Goal: Task Accomplishment & Management: Manage account settings

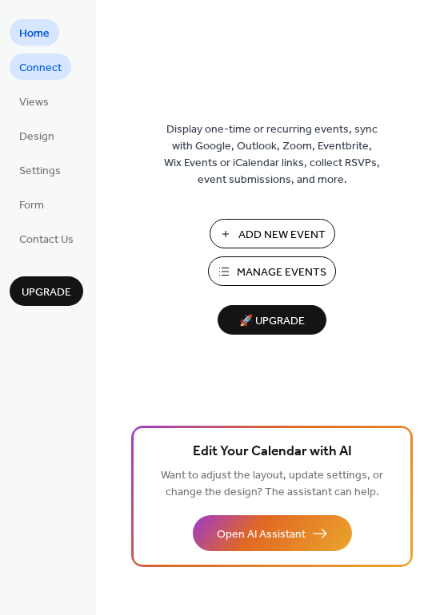
click at [37, 66] on span "Connect" at bounding box center [40, 68] width 42 height 17
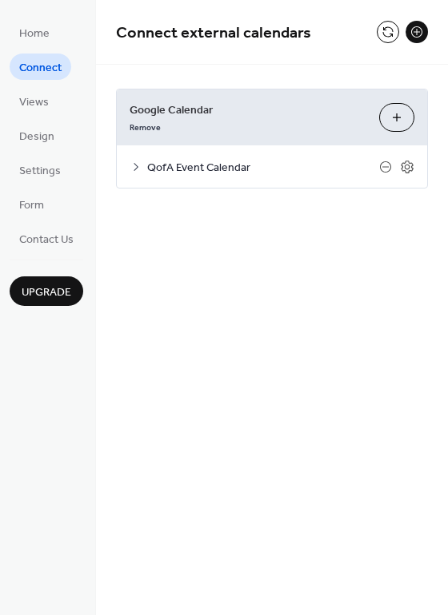
click at [264, 162] on span "QofA Event Calendar" at bounding box center [263, 168] width 232 height 17
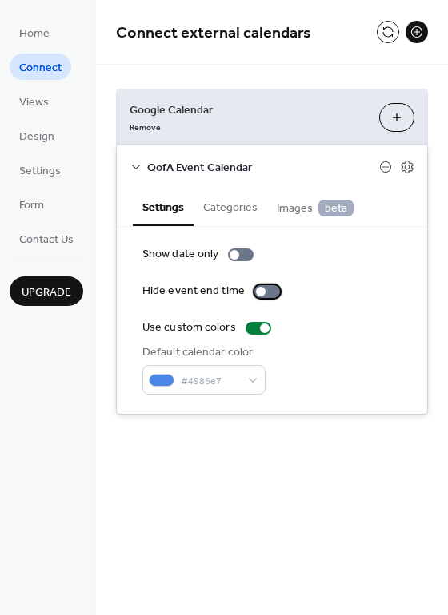
click at [261, 290] on div at bounding box center [261, 292] width 10 height 10
click at [254, 297] on div at bounding box center [267, 291] width 26 height 13
click at [217, 213] on button "Categories" at bounding box center [230, 206] width 74 height 37
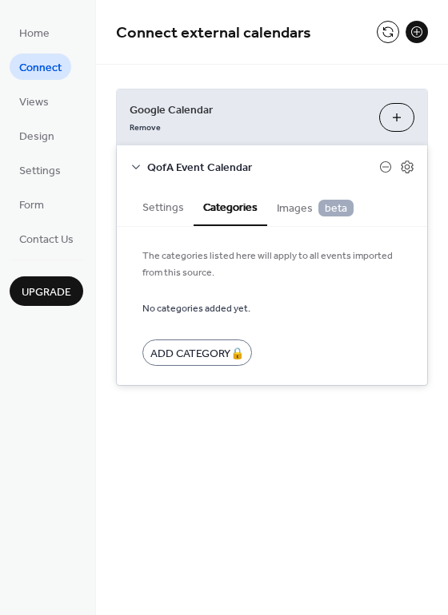
click at [173, 208] on button "Settings" at bounding box center [163, 206] width 61 height 37
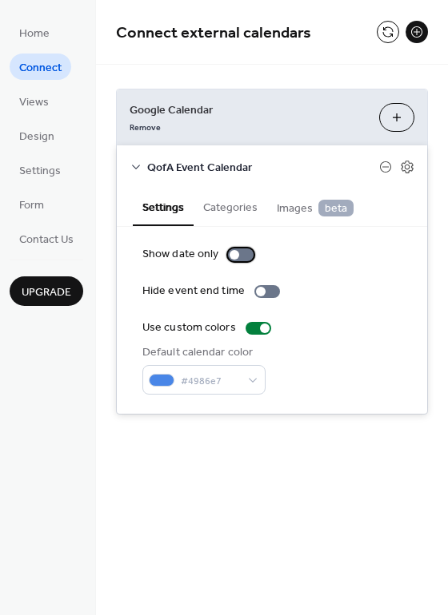
click at [239, 255] on div at bounding box center [241, 255] width 26 height 13
click at [230, 257] on div at bounding box center [241, 255] width 26 height 13
click at [33, 105] on span "Views" at bounding box center [34, 102] width 30 height 17
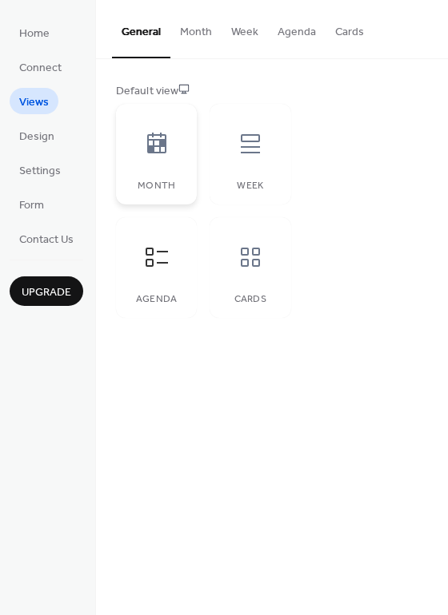
click at [171, 172] on div "Month" at bounding box center [156, 154] width 81 height 101
click at [254, 164] on div at bounding box center [250, 144] width 48 height 48
click at [255, 265] on icon at bounding box center [250, 258] width 26 height 26
click at [261, 30] on button "Week" at bounding box center [244, 28] width 46 height 57
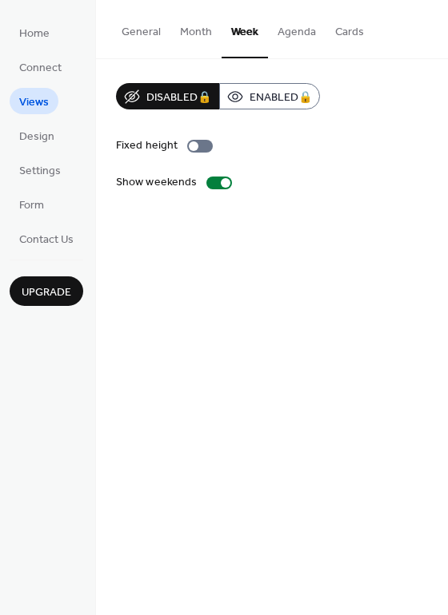
click at [144, 33] on button "General" at bounding box center [141, 28] width 58 height 57
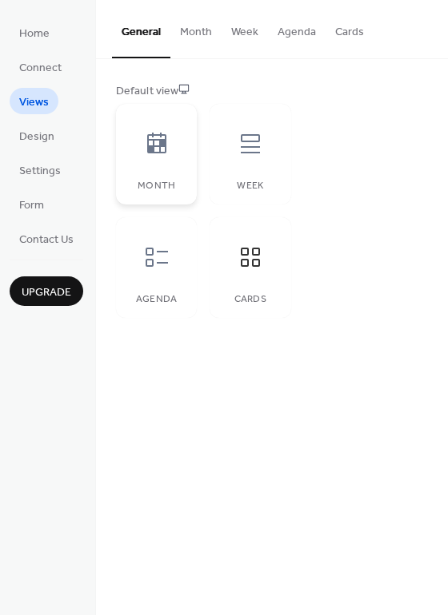
click at [161, 157] on div at bounding box center [157, 144] width 48 height 48
click at [245, 132] on icon at bounding box center [250, 144] width 26 height 26
click at [156, 307] on div "Agenda" at bounding box center [156, 267] width 81 height 101
click at [30, 124] on link "Design" at bounding box center [37, 135] width 54 height 26
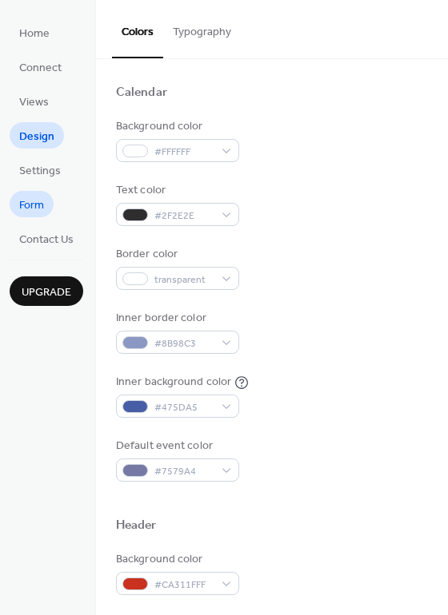
scroll to position [87, 0]
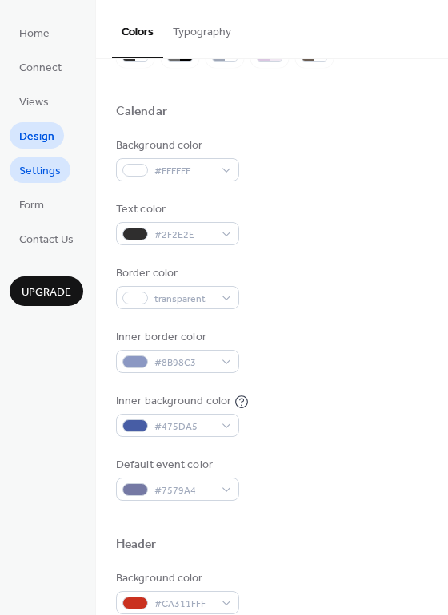
click at [25, 177] on span "Settings" at bounding box center [40, 171] width 42 height 17
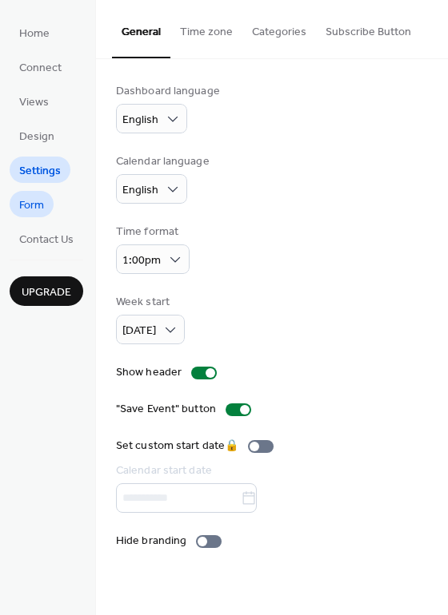
click at [42, 208] on span "Form" at bounding box center [31, 205] width 25 height 17
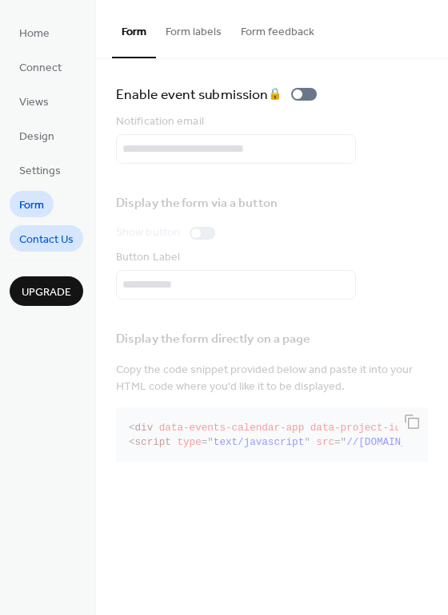
click at [35, 242] on span "Contact Us" at bounding box center [46, 240] width 54 height 17
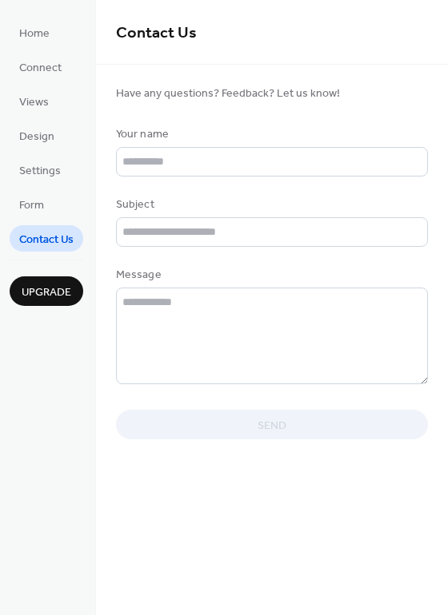
click at [60, 32] on ul "Home Connect Views Design Settings Form Contact Us" at bounding box center [47, 135] width 74 height 233
click at [34, 34] on span "Home" at bounding box center [34, 34] width 30 height 17
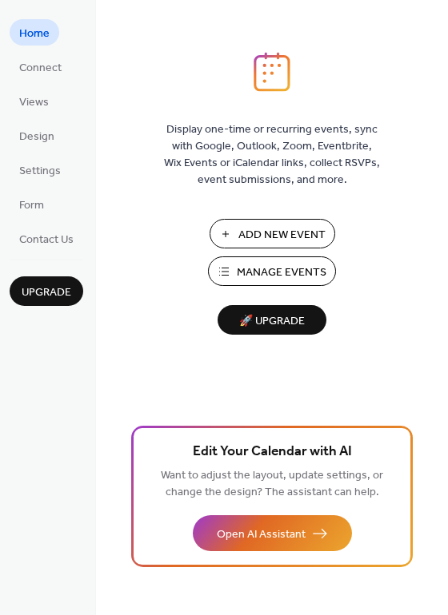
click at [263, 266] on span "Manage Events" at bounding box center [282, 273] width 90 height 17
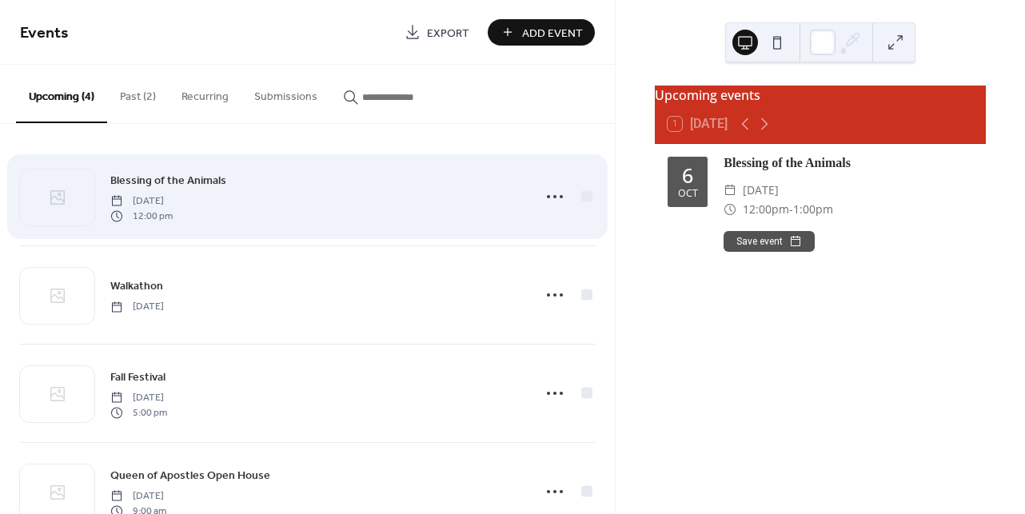
click at [62, 181] on div at bounding box center [57, 197] width 74 height 56
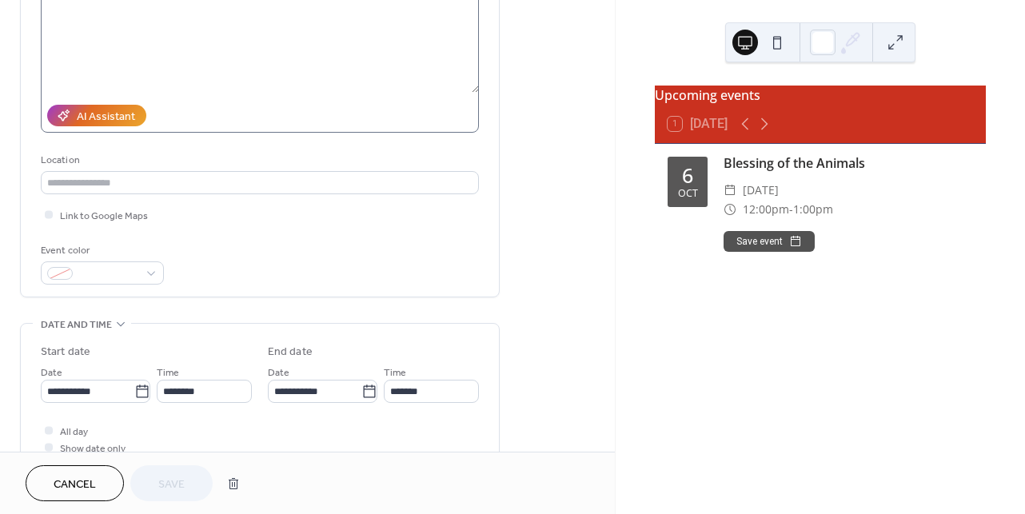
scroll to position [201, 0]
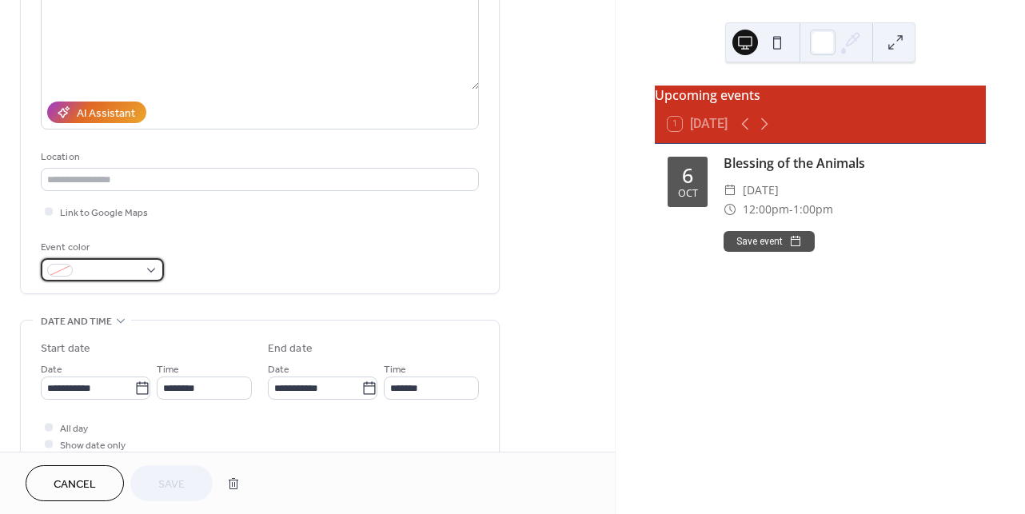
click at [93, 277] on span at bounding box center [108, 271] width 59 height 17
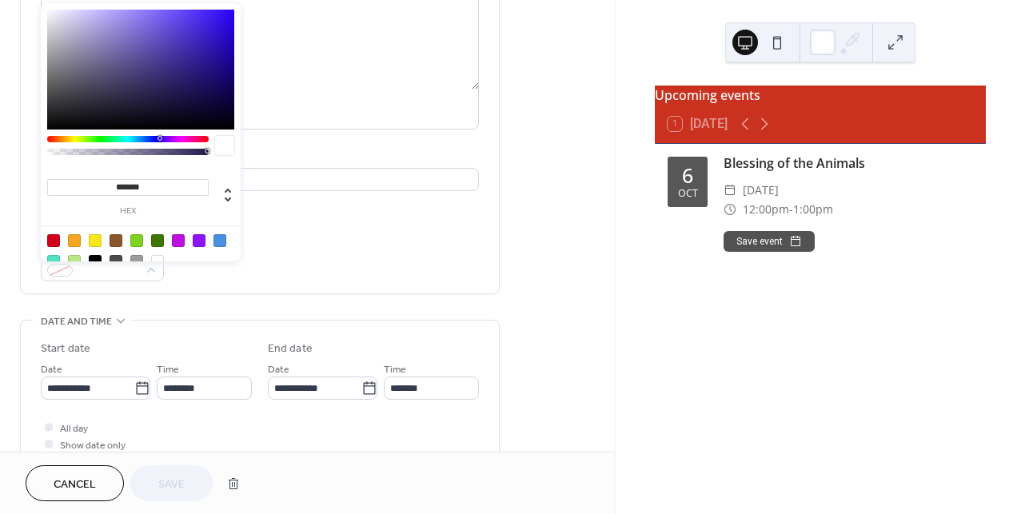
click at [233, 247] on div at bounding box center [140, 250] width 203 height 50
click at [309, 237] on div "**********" at bounding box center [260, 95] width 438 height 372
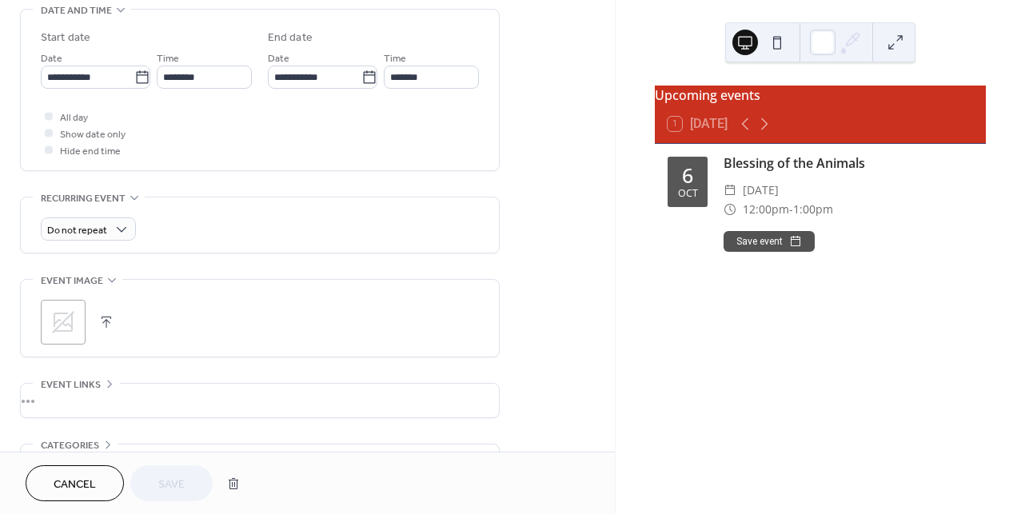
scroll to position [567, 0]
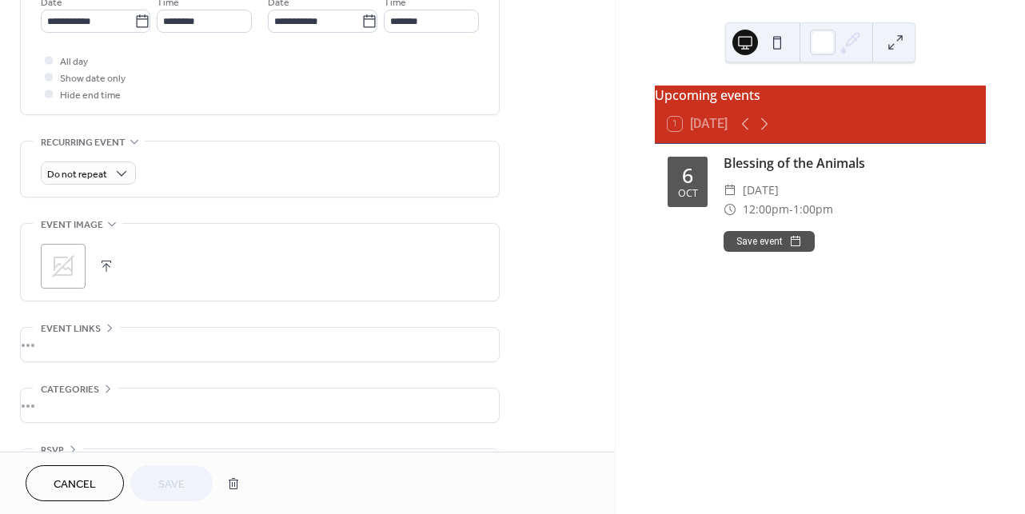
click at [54, 269] on icon at bounding box center [63, 266] width 22 height 22
click at [48, 271] on div ";" at bounding box center [63, 266] width 45 height 45
